Goal: Complete application form

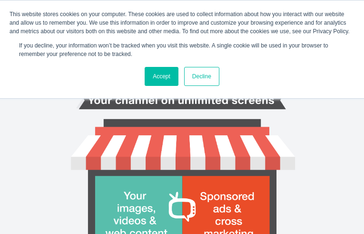
type input "IRhDaAxk"
type input "jessica@elevatedchurch.com"
type input "uNsySctOWBycgm"
type input "mzJnXVbCxoIQqZn"
